Goal: Task Accomplishment & Management: Manage account settings

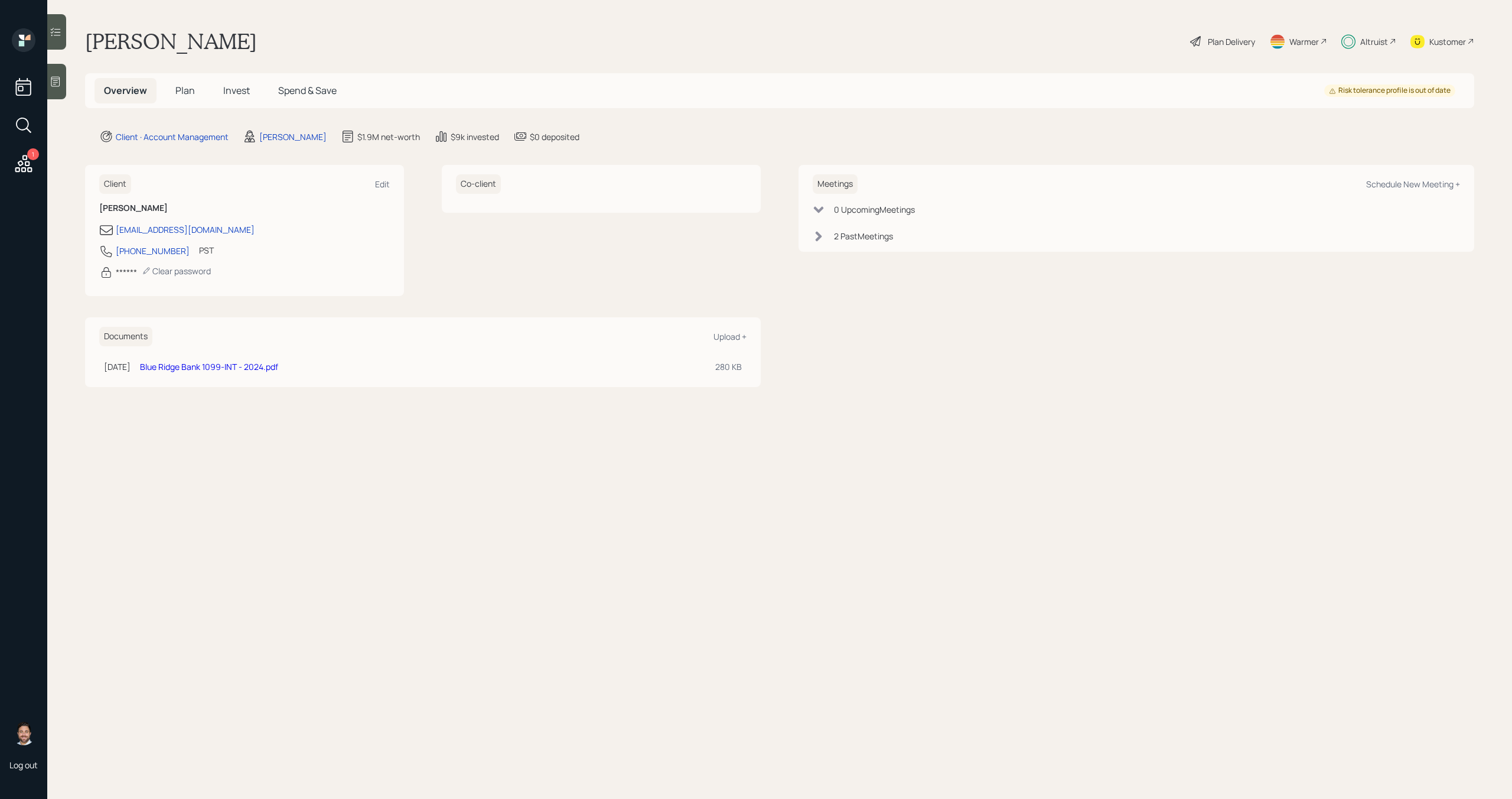
click at [190, 97] on h5 "Plan" at bounding box center [185, 90] width 38 height 25
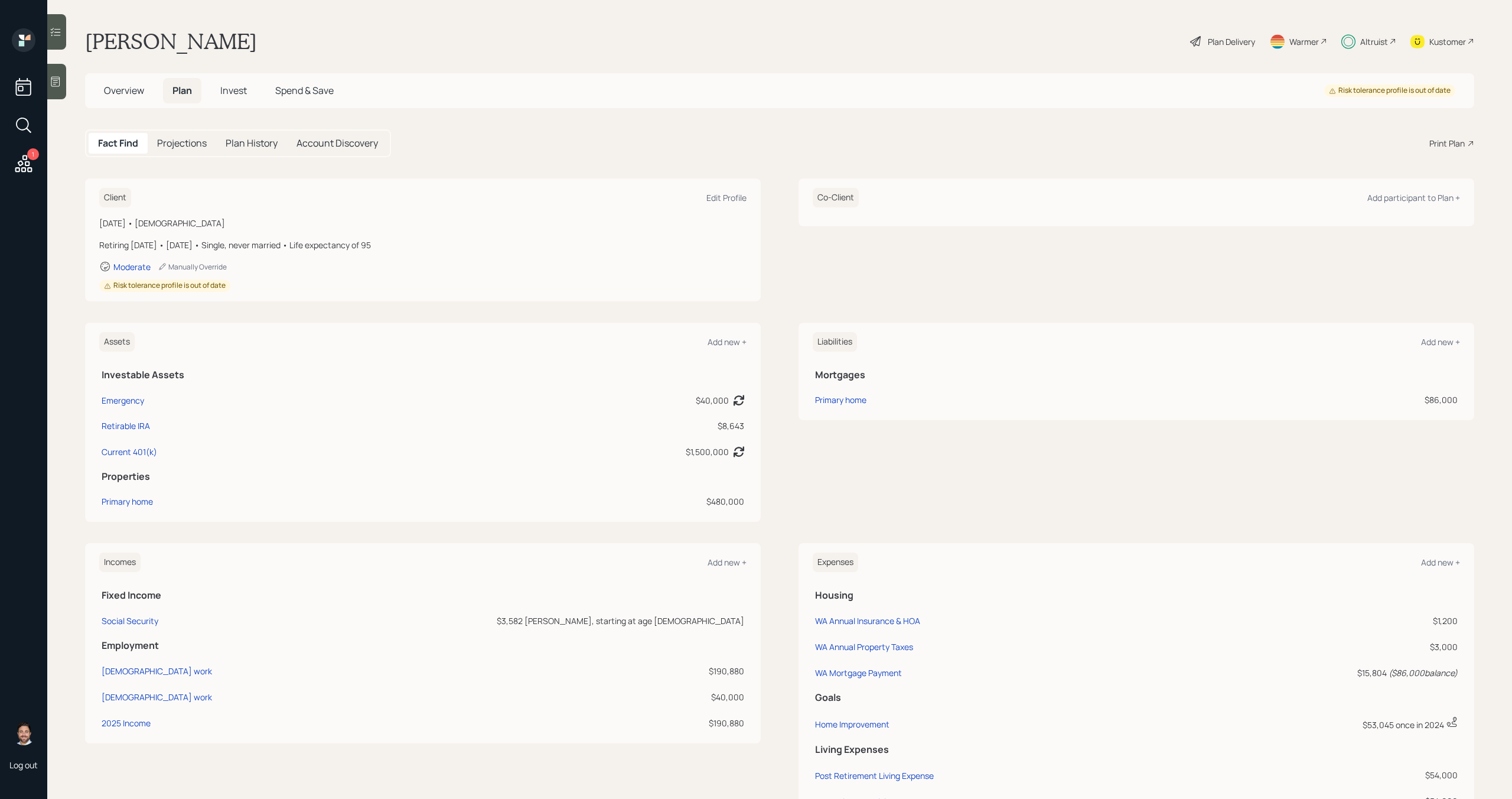
click at [233, 97] on span "Invest" at bounding box center [234, 90] width 27 height 13
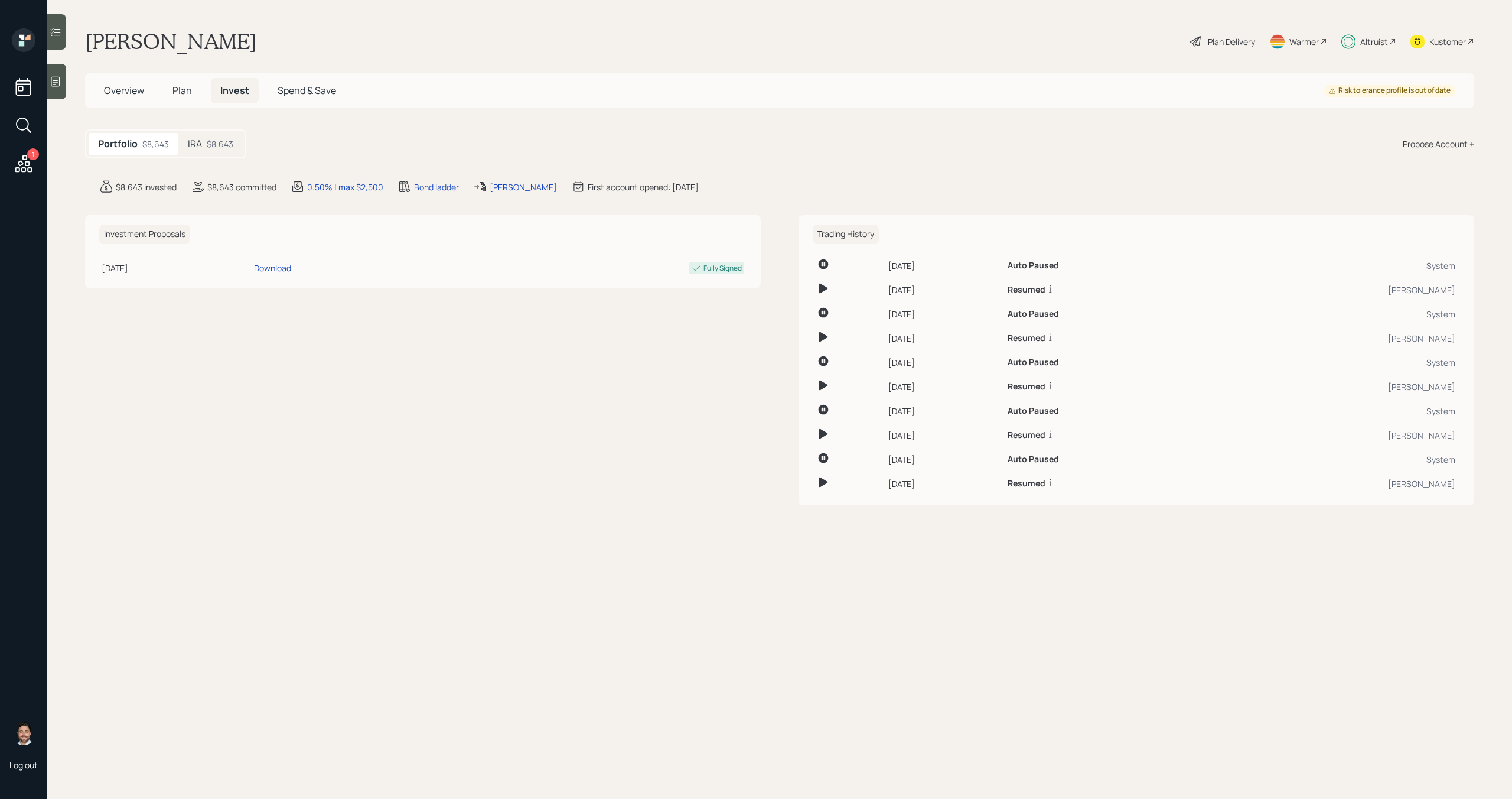
click at [298, 94] on span "Spend & Save" at bounding box center [307, 90] width 58 height 13
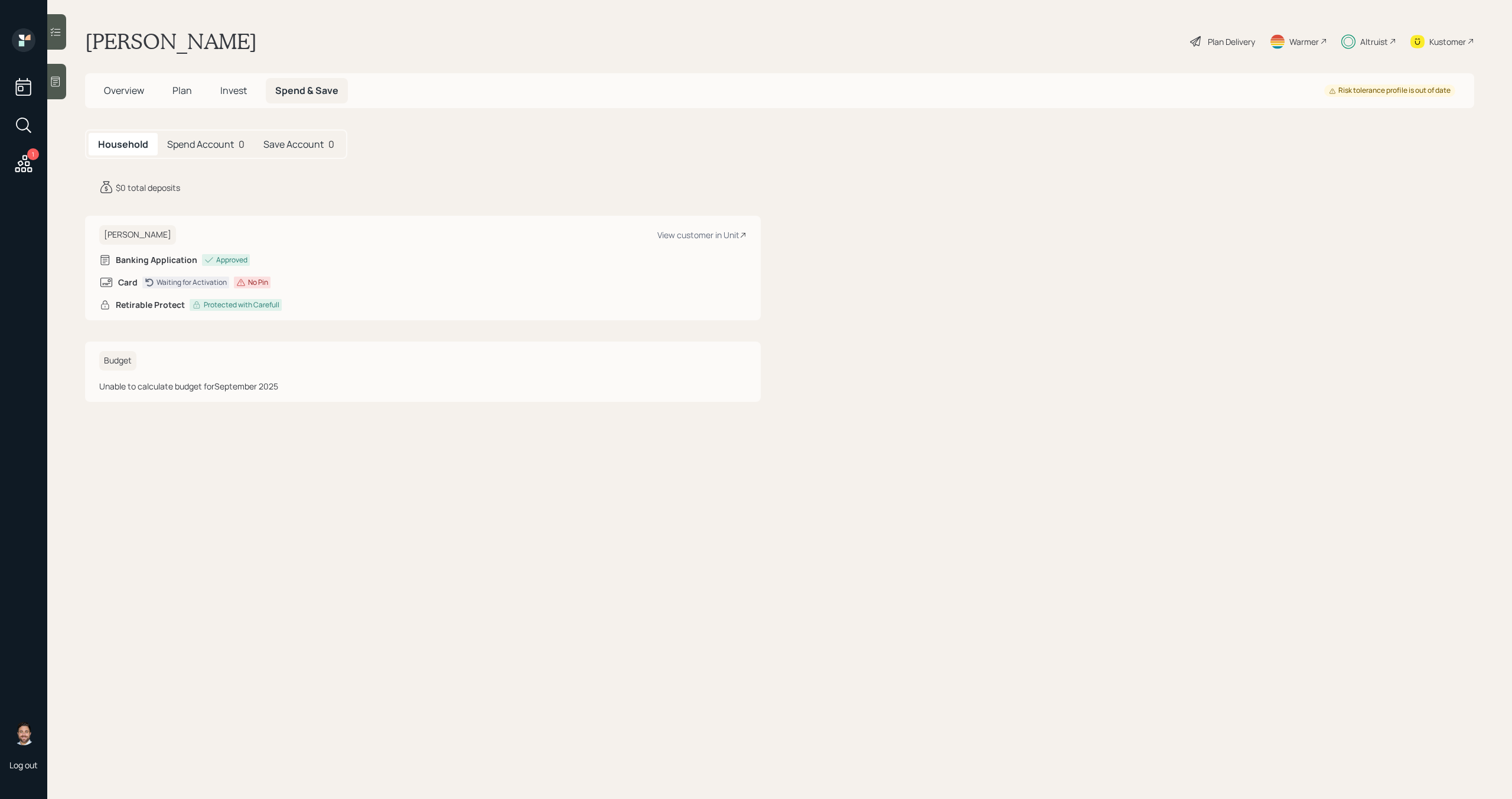
click at [176, 94] on span "Plan" at bounding box center [182, 90] width 19 height 13
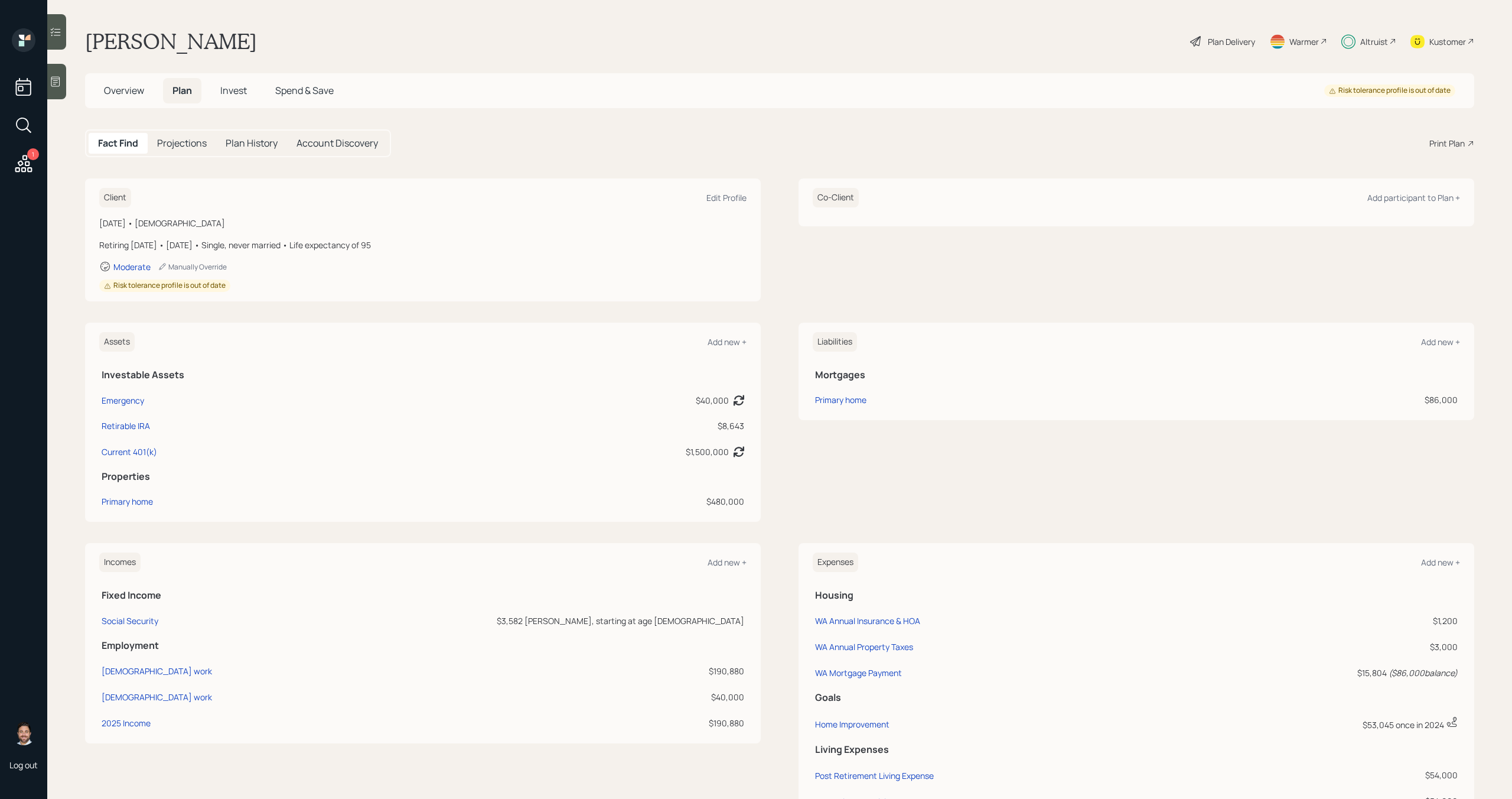
click at [1369, 40] on div "Altruist" at bounding box center [1375, 42] width 28 height 12
click at [244, 88] on span "Invest" at bounding box center [234, 90] width 27 height 13
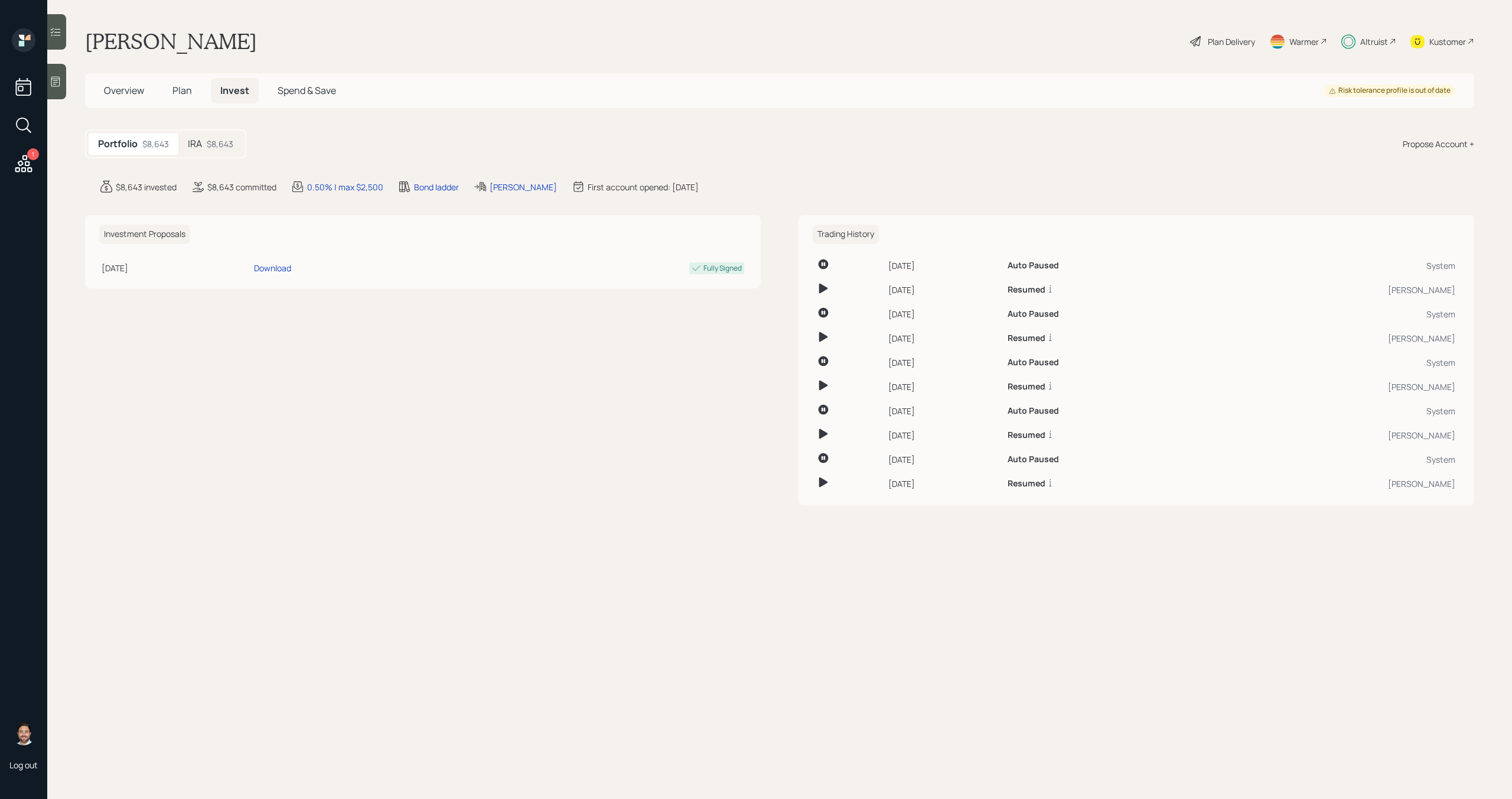
click at [219, 145] on div "$8,643" at bounding box center [220, 143] width 27 height 12
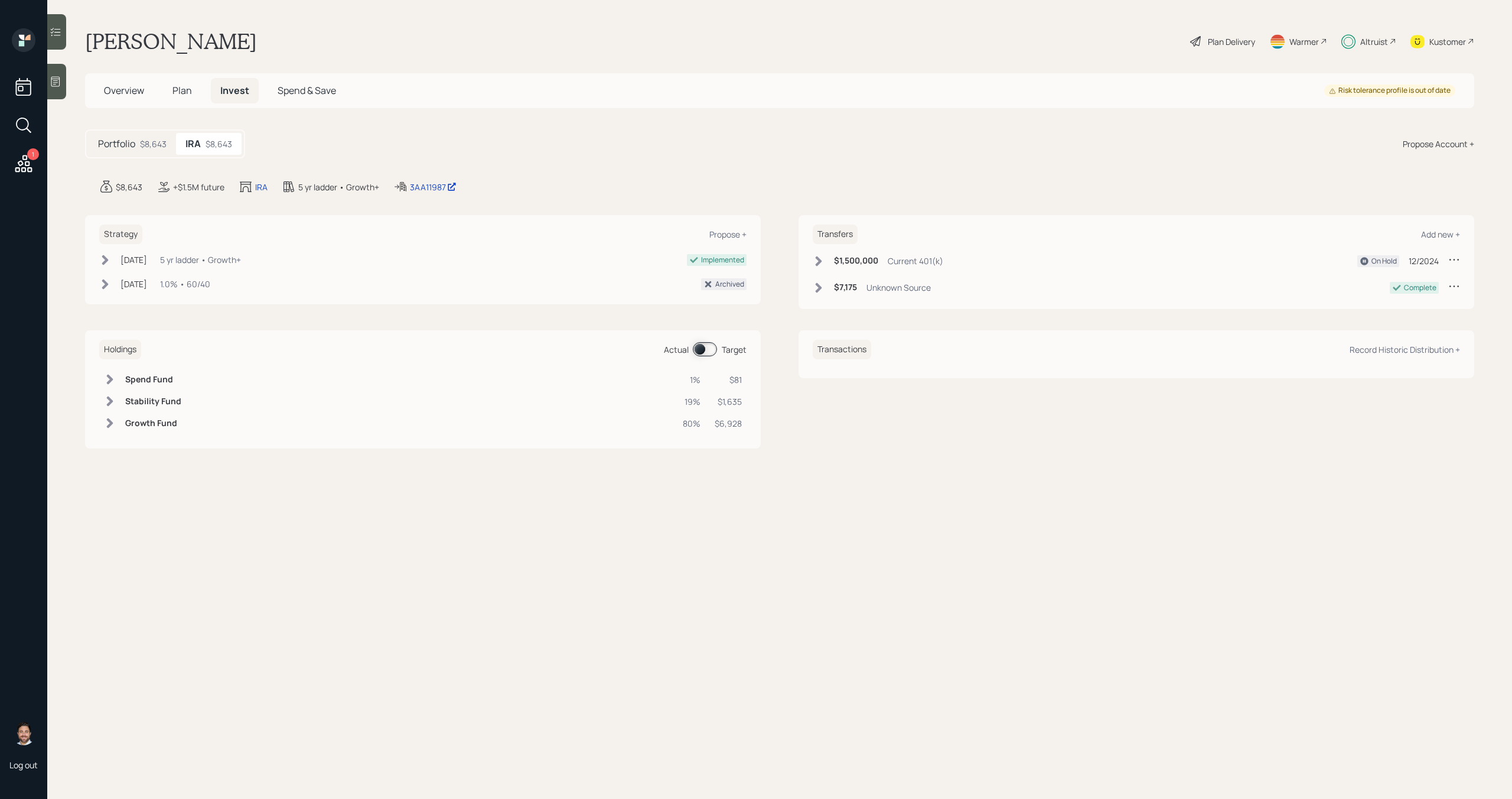
click at [1377, 40] on div "Altruist" at bounding box center [1375, 42] width 28 height 12
click at [130, 91] on span "Overview" at bounding box center [124, 90] width 40 height 13
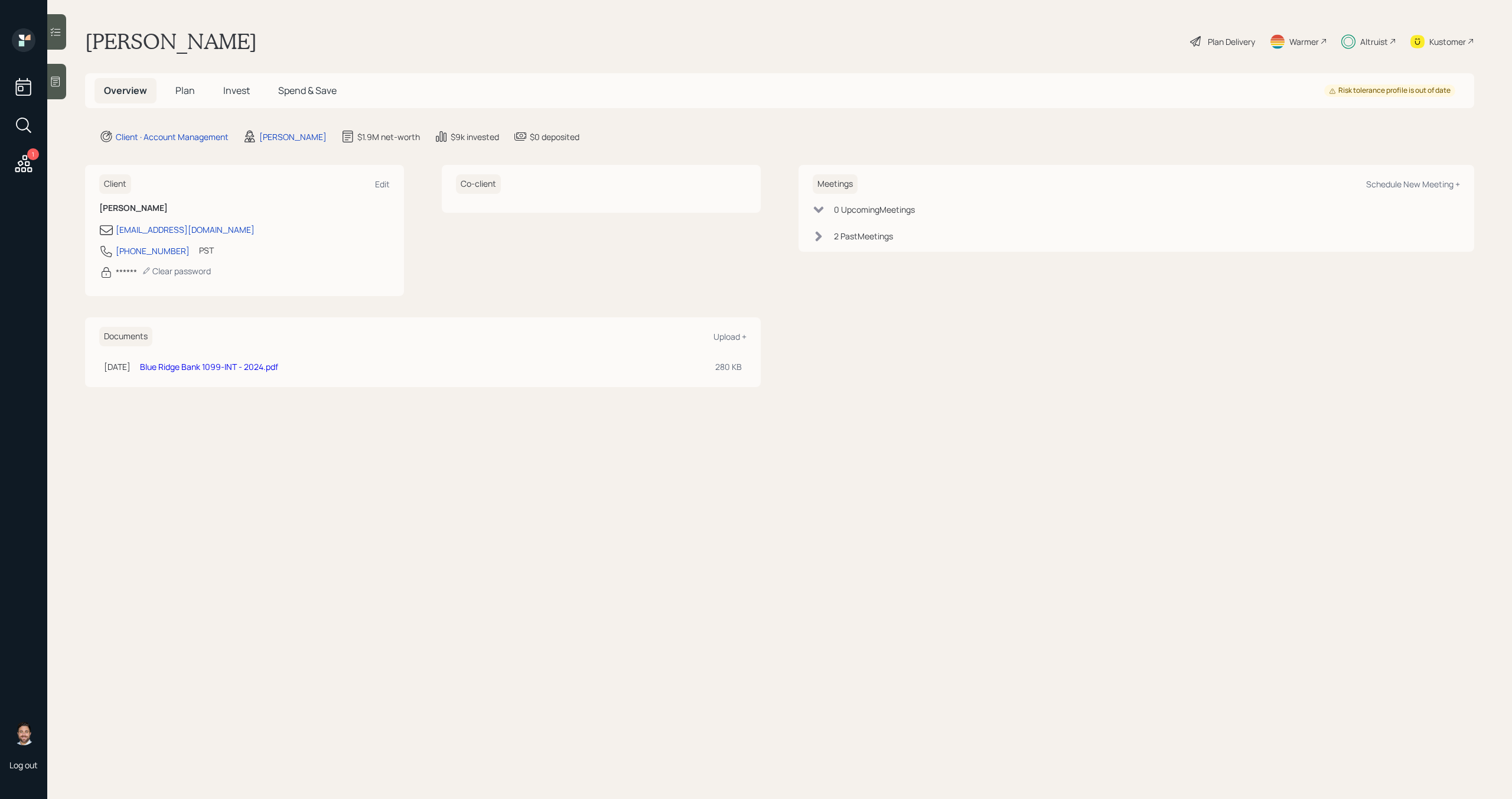
click at [1417, 190] on div "Meetings Schedule New Meeting +" at bounding box center [1136, 184] width 647 height 19
click at [1419, 187] on div "Schedule New Meeting +" at bounding box center [1413, 183] width 94 height 11
select select "bffa7908-1b2a-4c79-9bb6-f0ec9aed22d3"
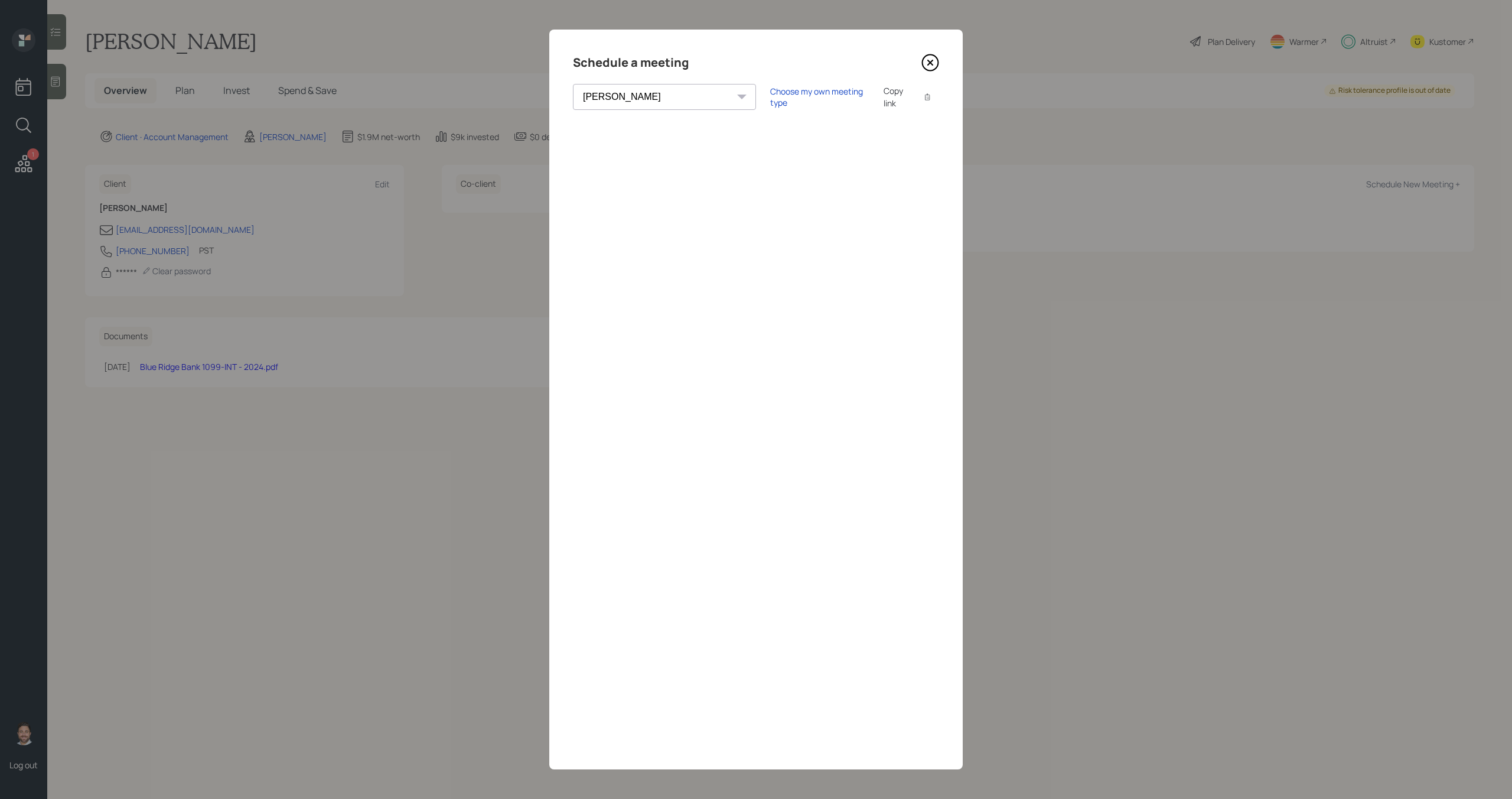
click at [921, 67] on icon at bounding box center [930, 63] width 17 height 17
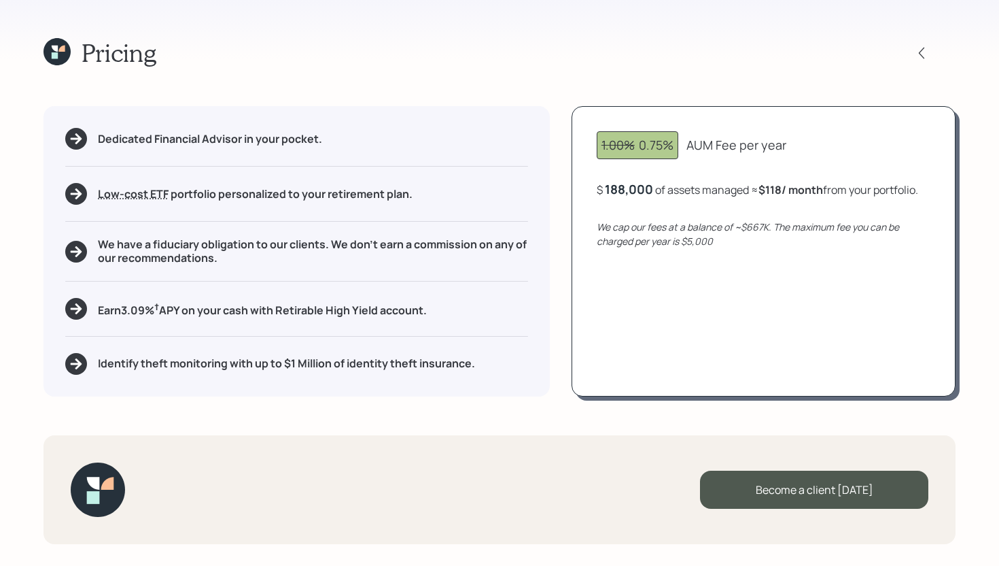
click at [64, 50] on icon at bounding box center [61, 49] width 6 height 6
